Goal: Information Seeking & Learning: Learn about a topic

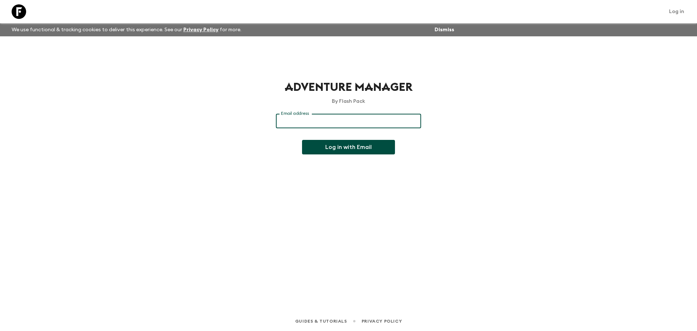
click at [306, 120] on input "Email address" at bounding box center [348, 121] width 145 height 15
type input "[PERSON_NAME][EMAIL_ADDRESS][DOMAIN_NAME]"
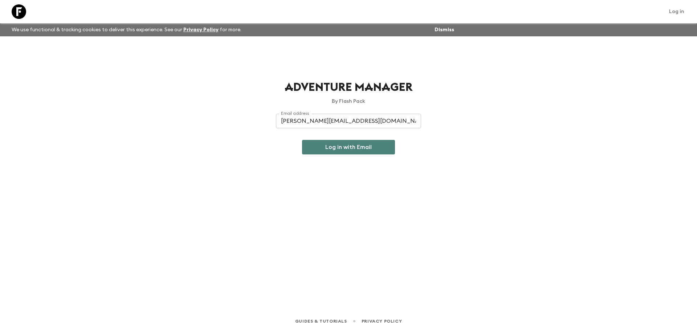
click at [331, 142] on button "Log in with Email" at bounding box center [348, 147] width 93 height 15
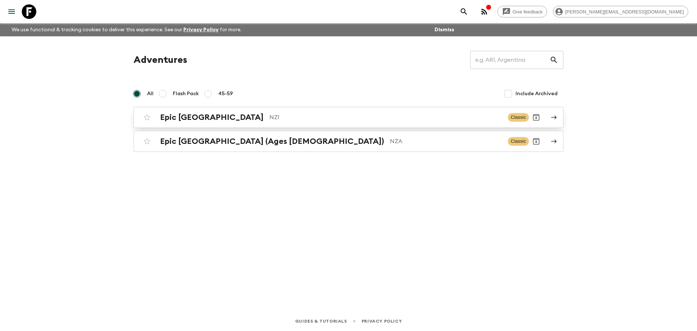
click at [210, 114] on h2 "Epic [GEOGRAPHIC_DATA]" at bounding box center [211, 116] width 103 height 9
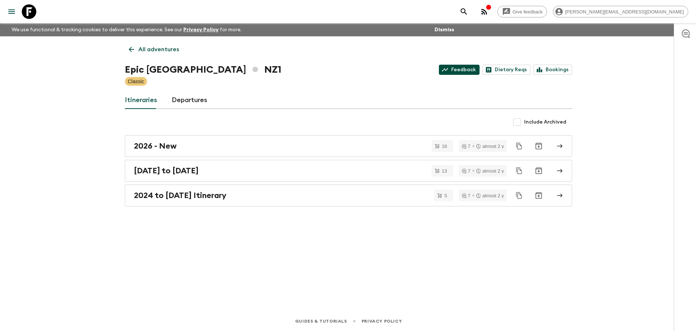
click at [448, 69] on icon at bounding box center [445, 69] width 7 height 7
